Goal: Information Seeking & Learning: Learn about a topic

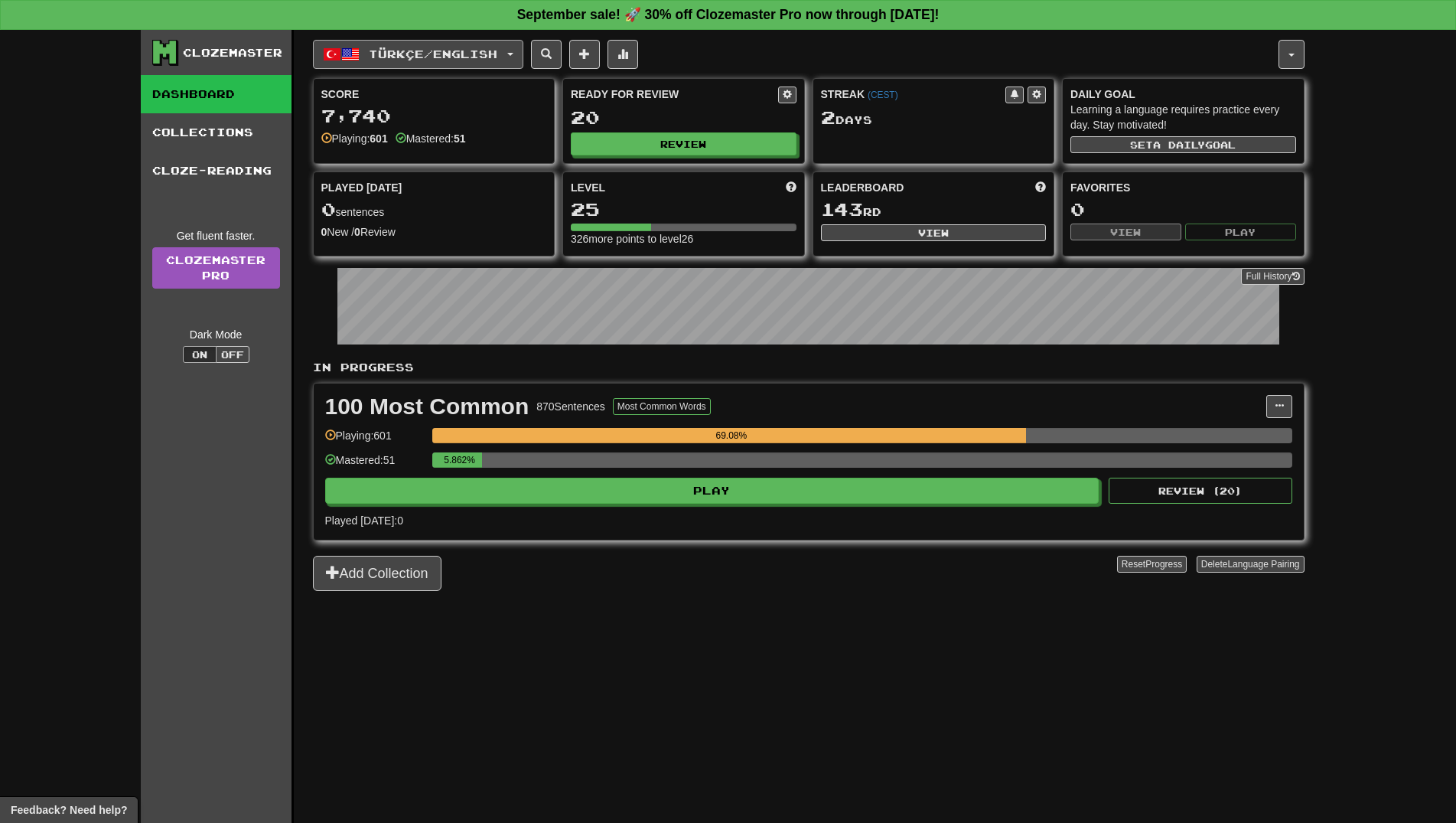
click at [448, 57] on span "Türkçe / English" at bounding box center [433, 54] width 129 height 13
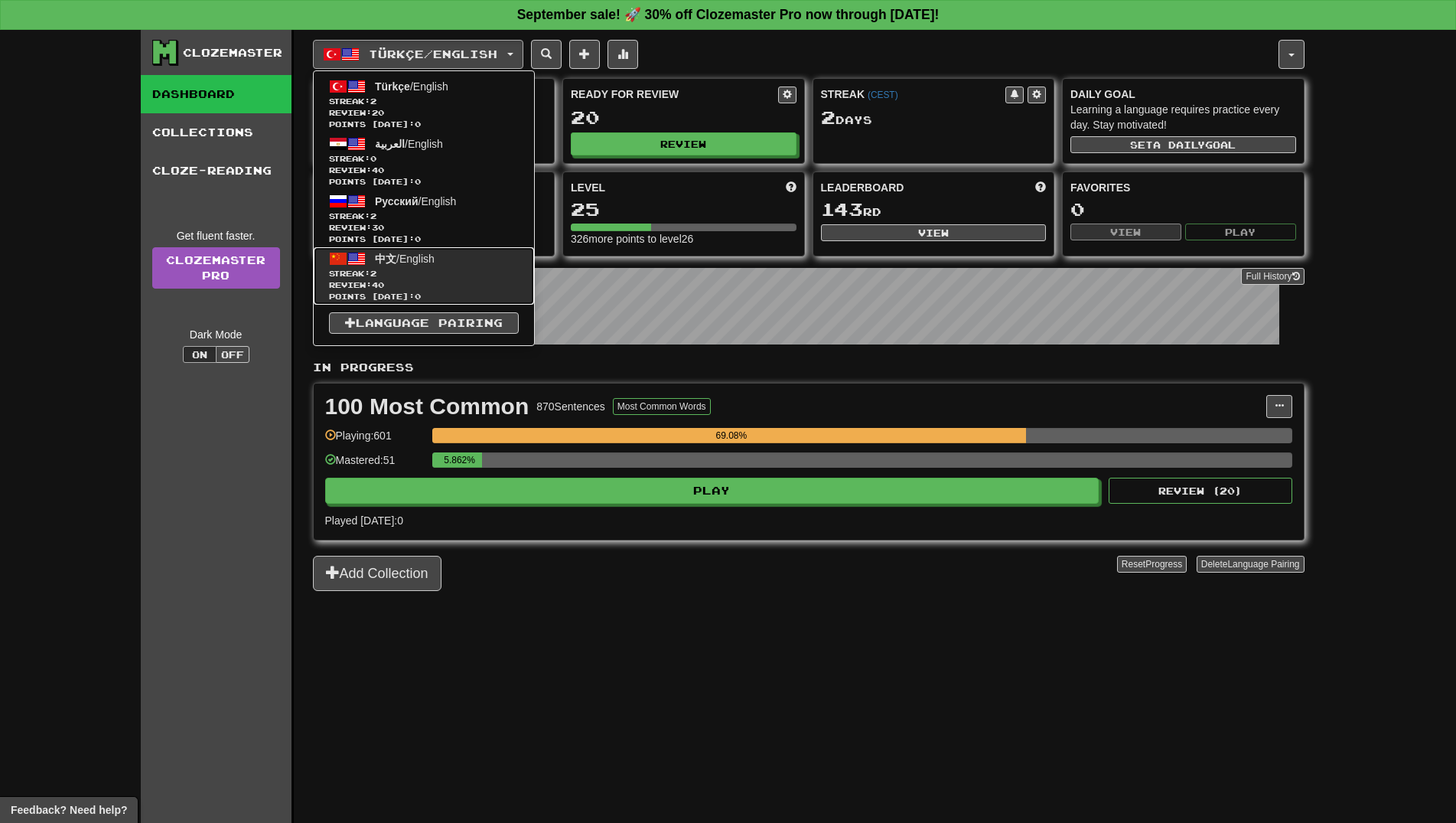
click at [446, 285] on span "Review: 40" at bounding box center [424, 285] width 190 height 11
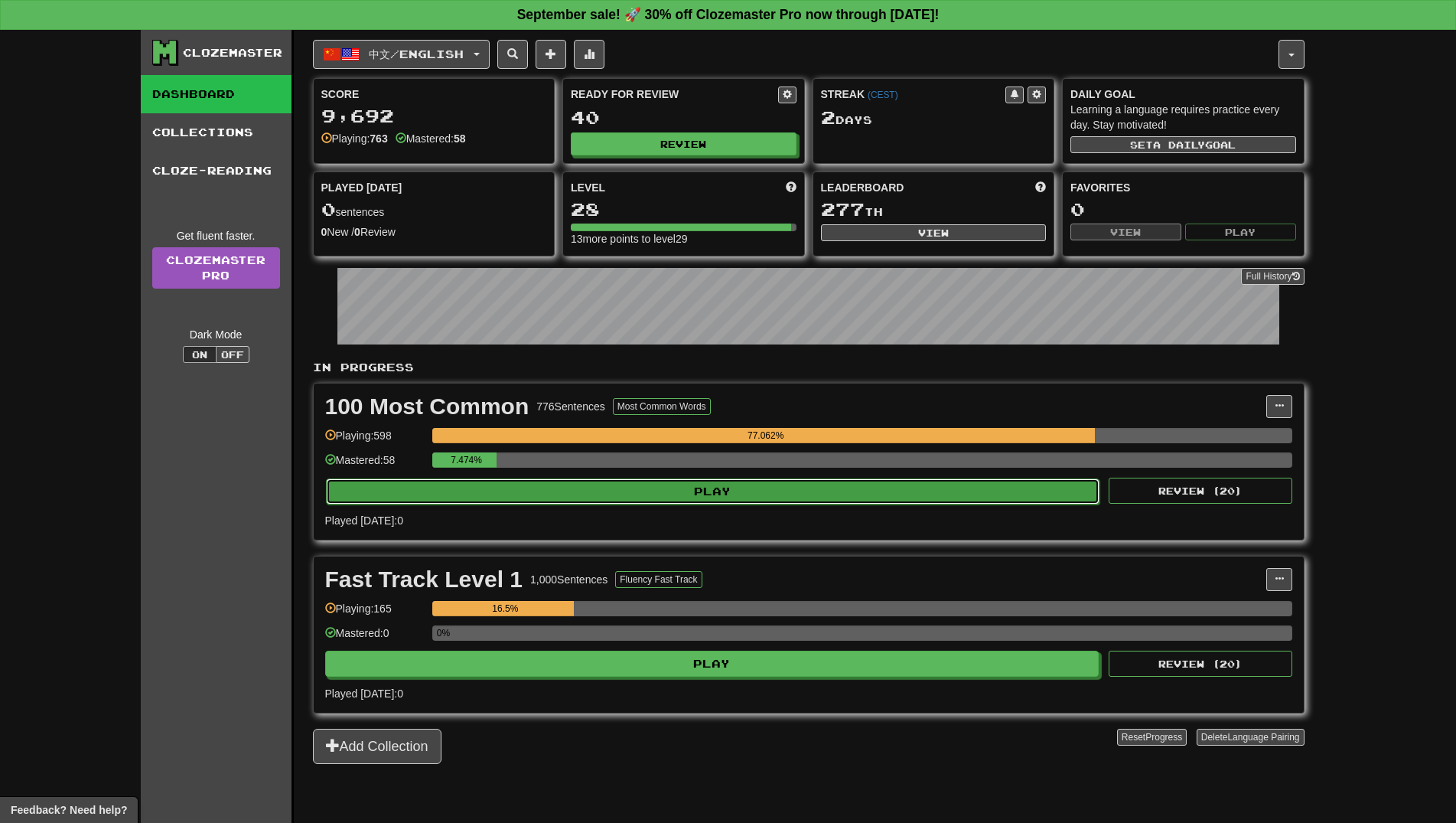
click at [724, 488] on button "Play" at bounding box center [713, 490] width 774 height 26
select select "**"
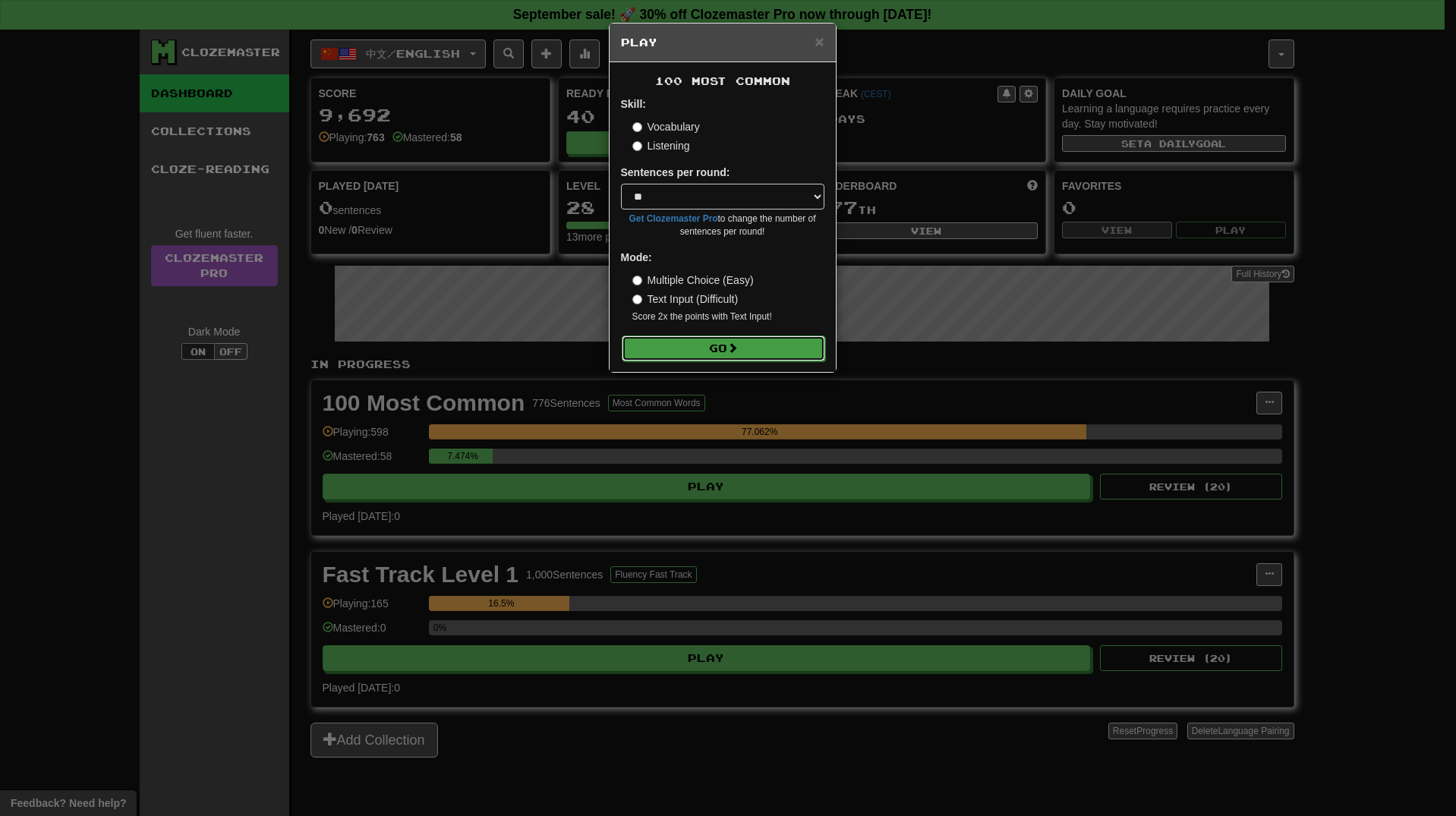
click at [713, 348] on button "Go" at bounding box center [723, 348] width 203 height 25
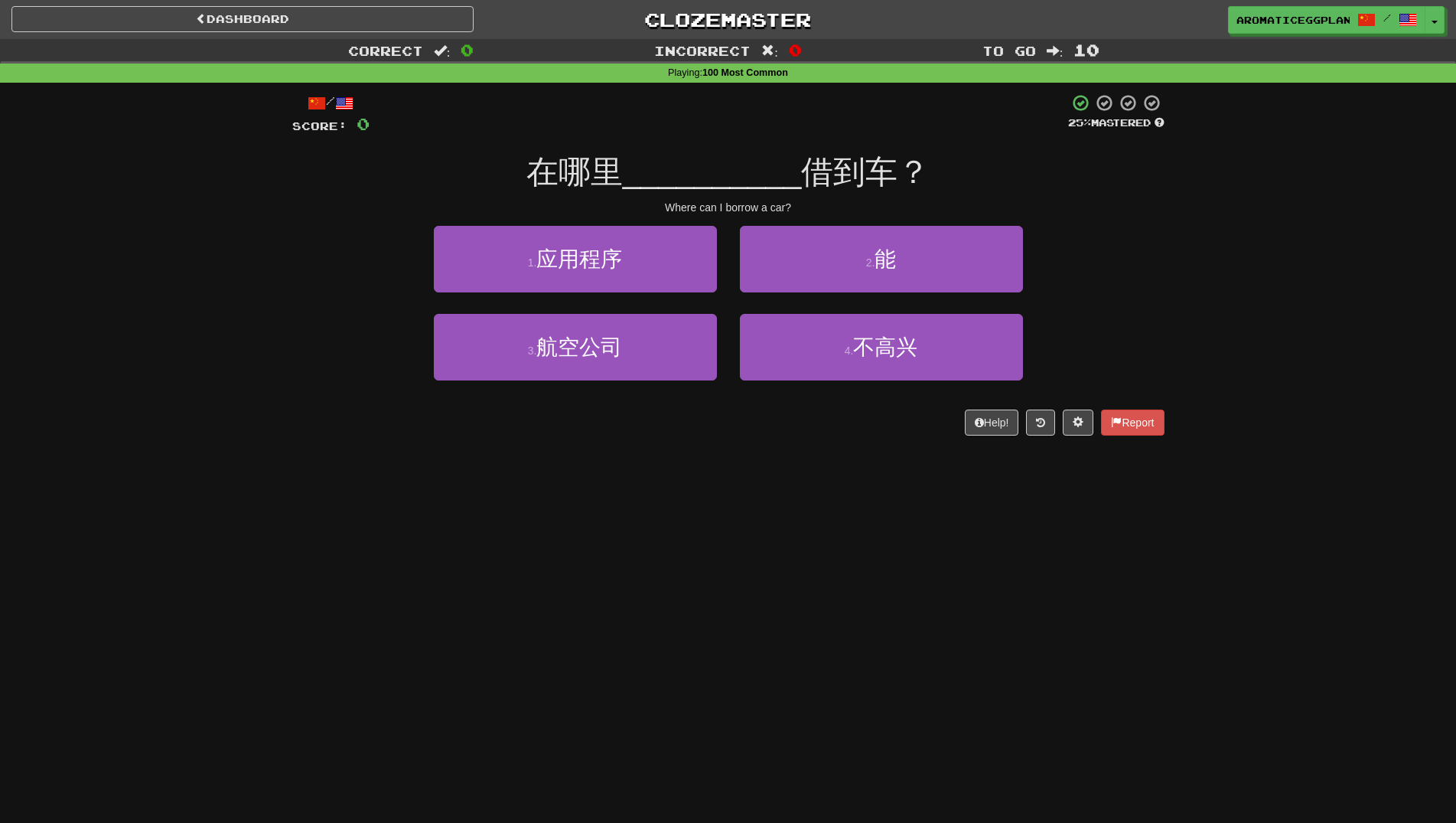
drag, startPoint x: 787, startPoint y: 584, endPoint x: 795, endPoint y: 560, distance: 25.3
click at [789, 579] on div "Dashboard Clozemaster aromaticeggplant / Toggle Dropdown Dashboard Leaderboard …" at bounding box center [728, 412] width 1456 height 823
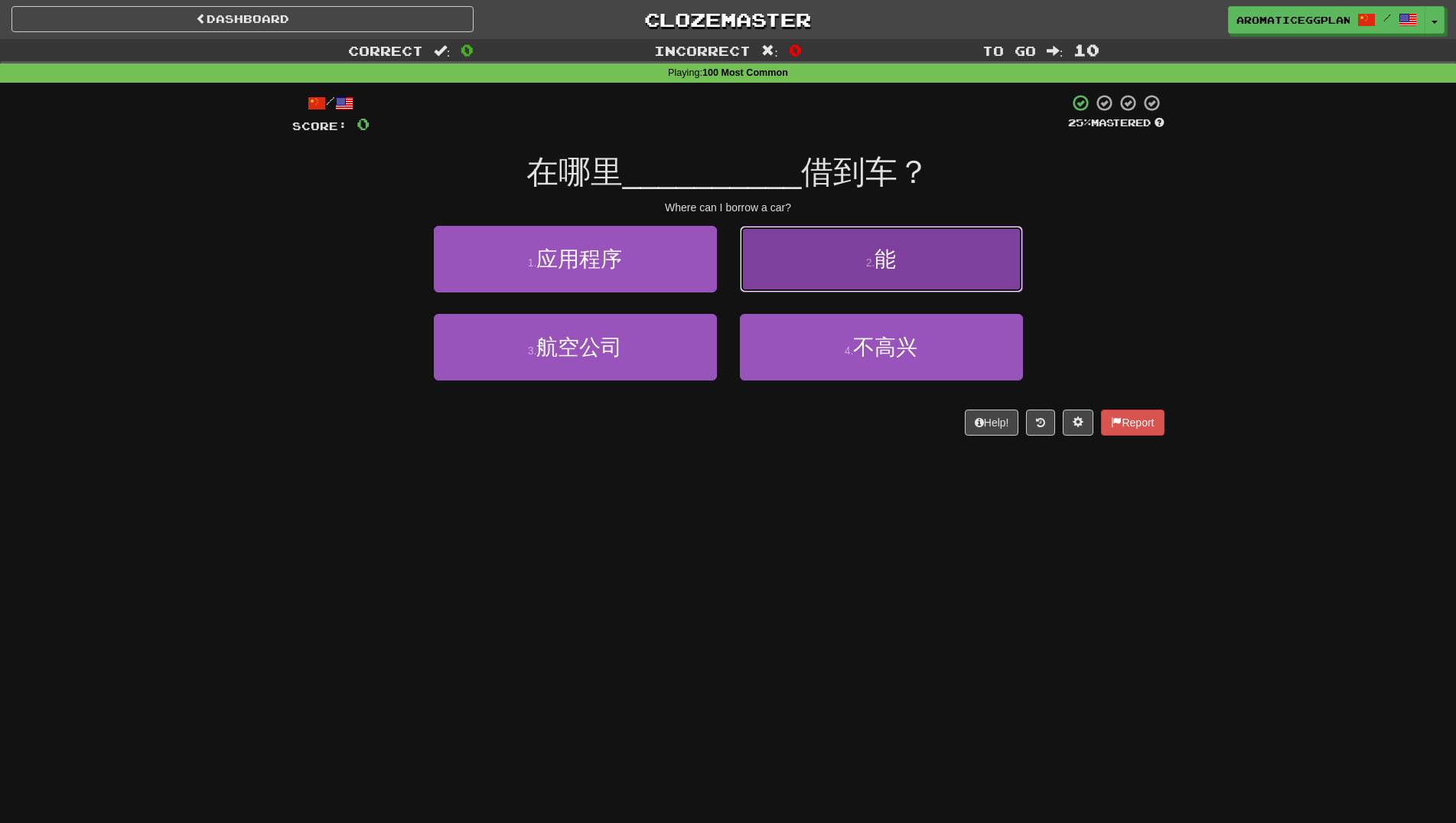
click at [822, 265] on button "2 . 能" at bounding box center [881, 259] width 283 height 66
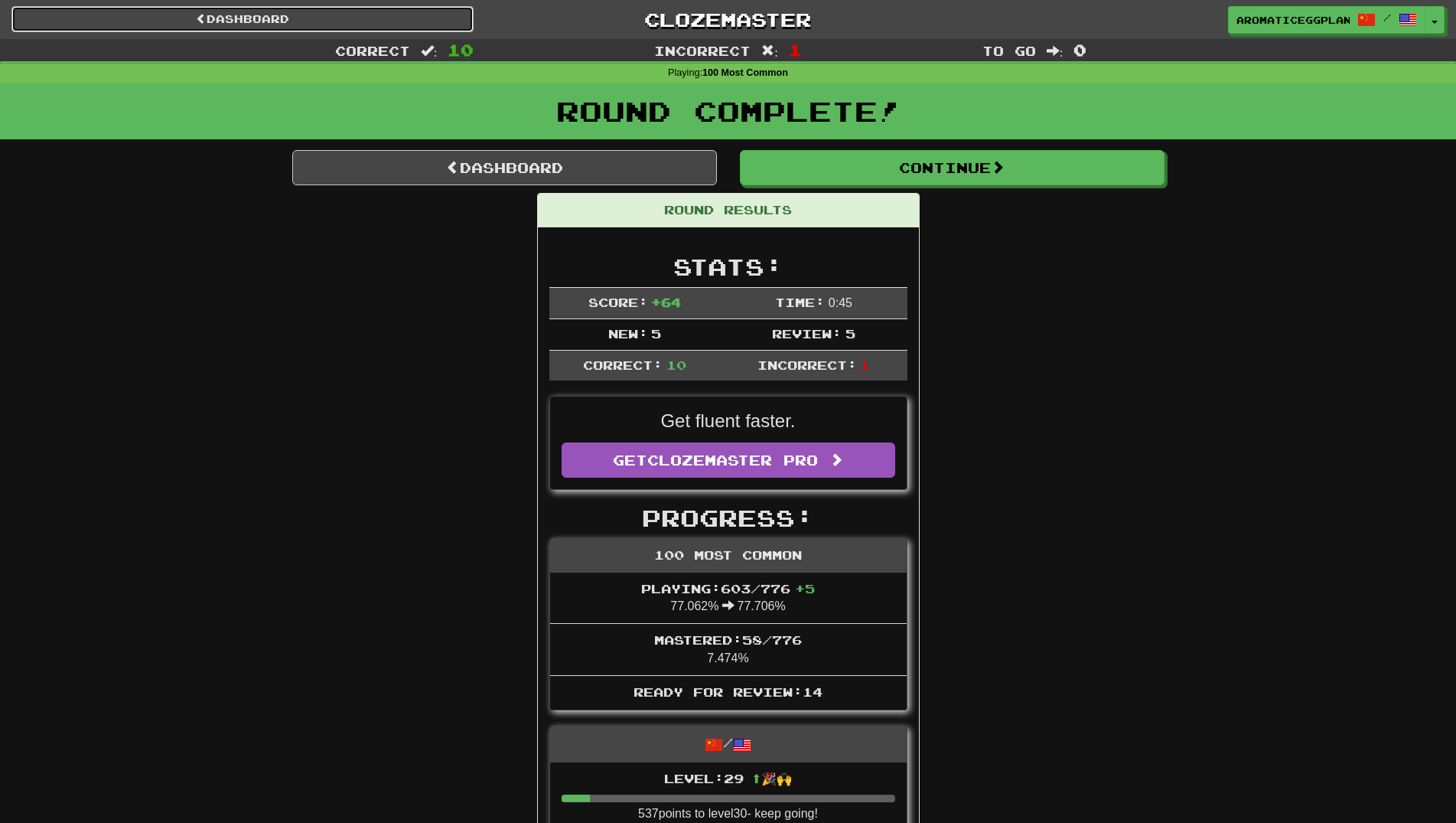
click at [247, 26] on link "Dashboard" at bounding box center [242, 18] width 462 height 26
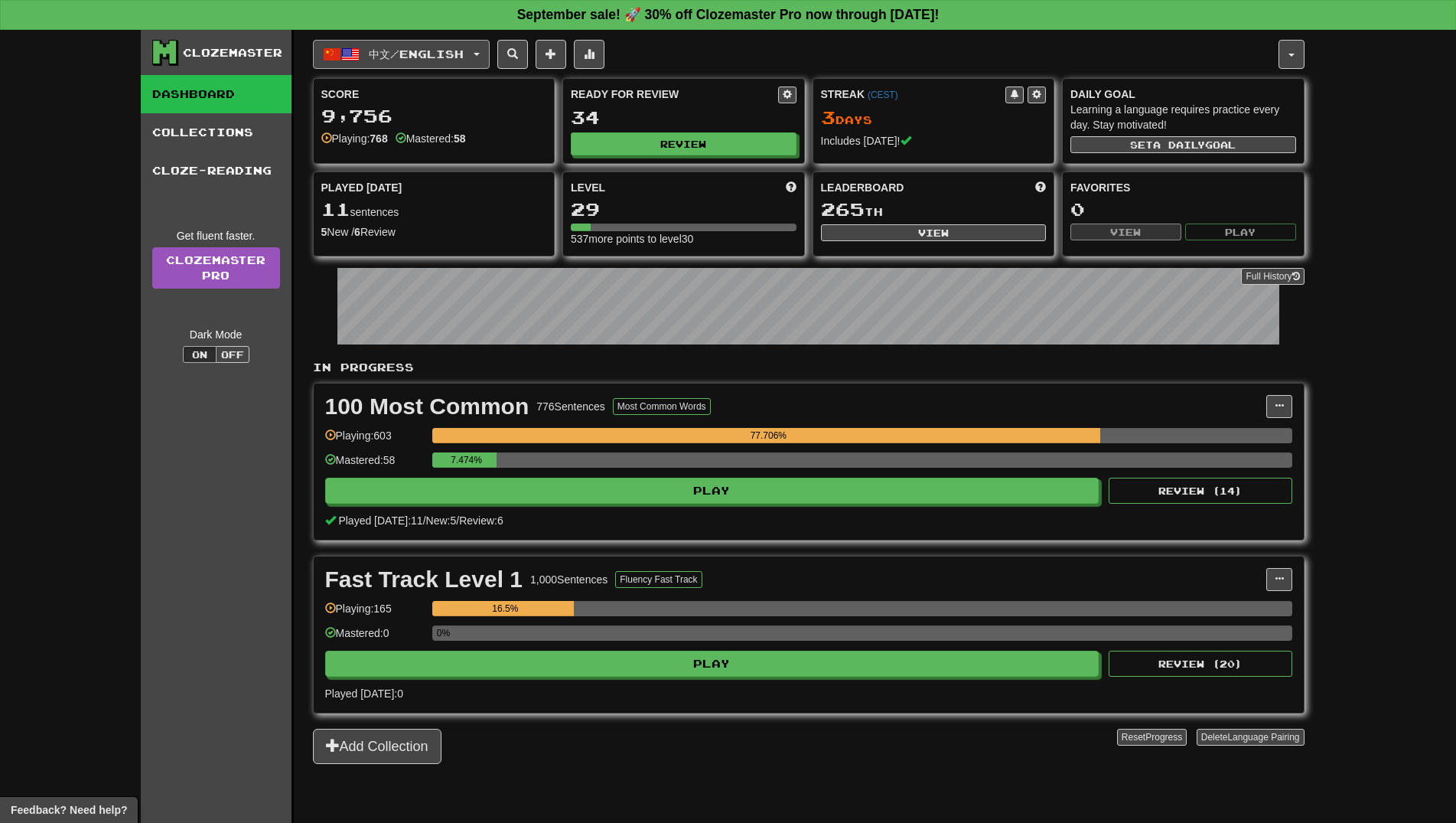
click at [423, 53] on span "中文 / English" at bounding box center [416, 54] width 95 height 13
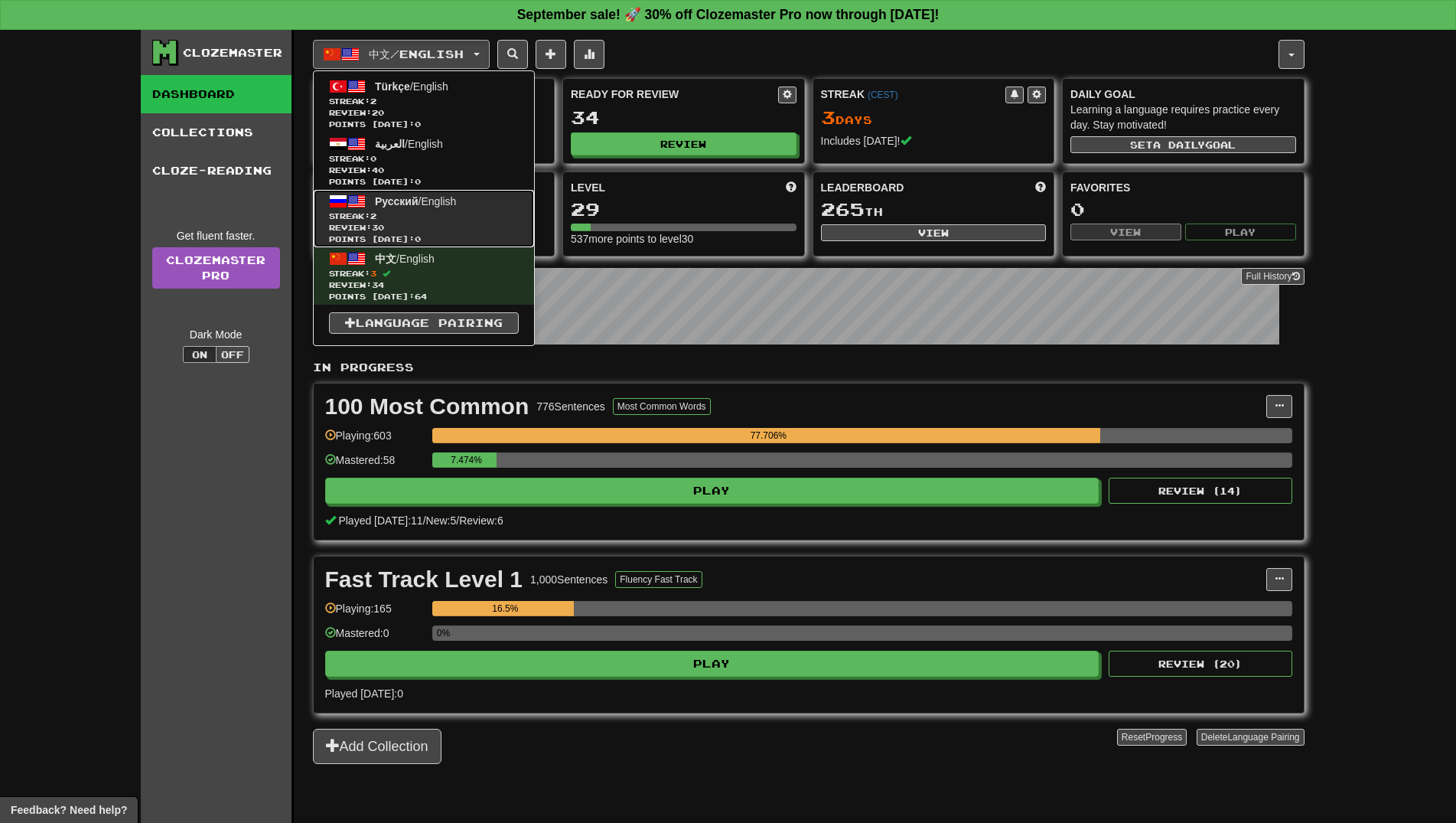
click at [414, 195] on span "Русский" at bounding box center [396, 201] width 44 height 12
